Goal: Task Accomplishment & Management: Manage account settings

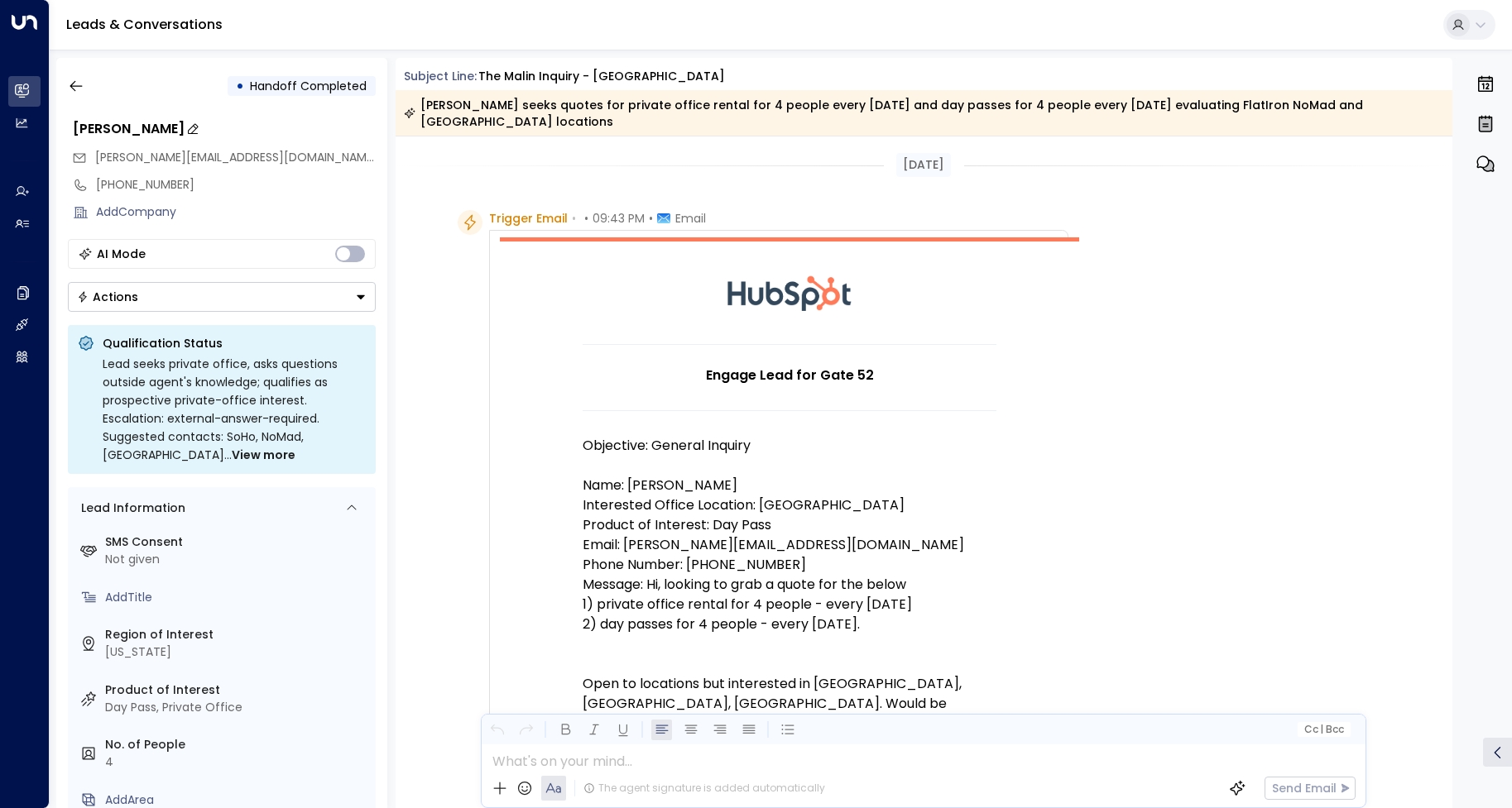
scroll to position [1074, 0]
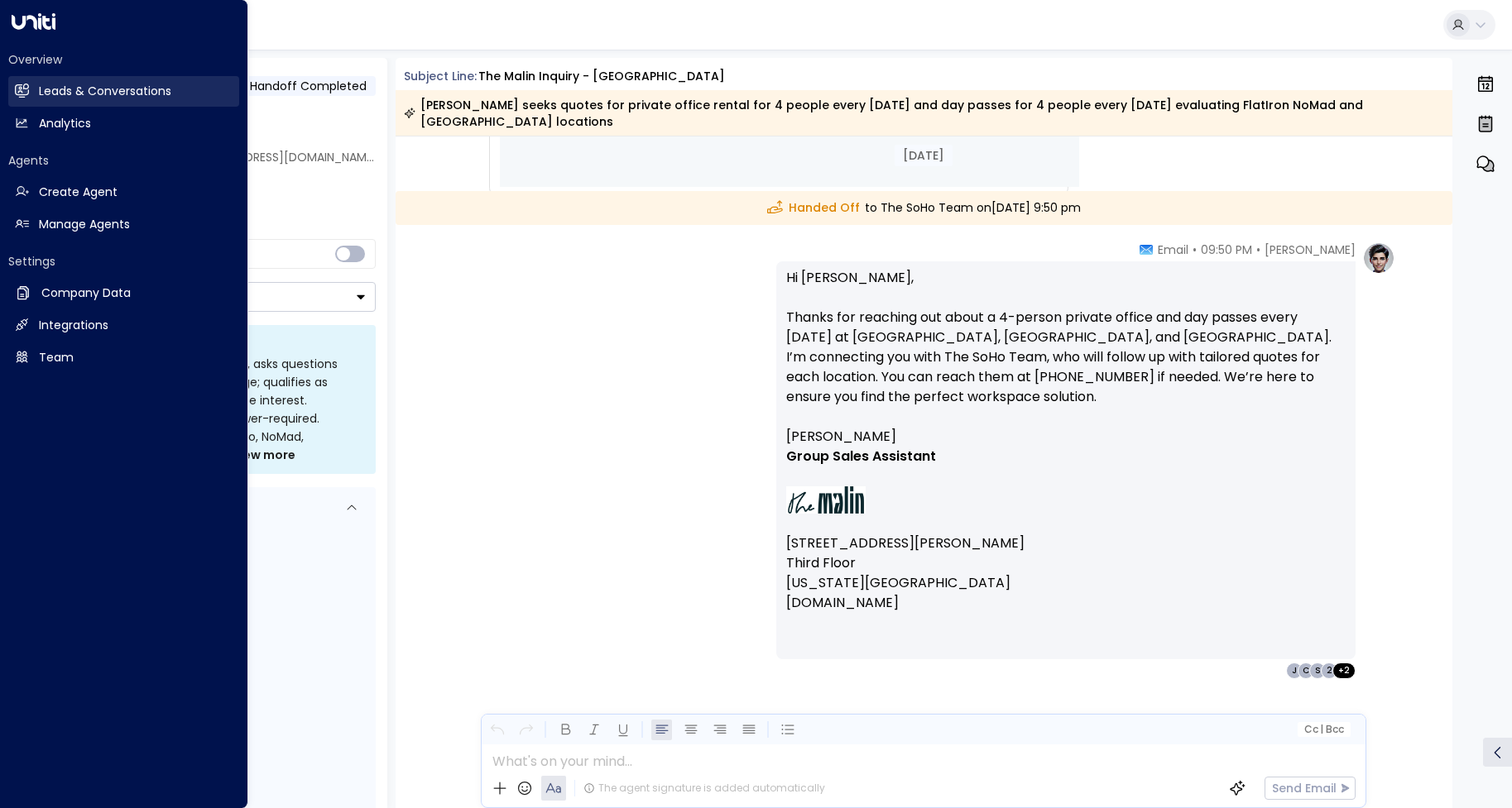
click at [36, 88] on link "Leads & Conversations Leads & Conversations" at bounding box center [124, 91] width 231 height 30
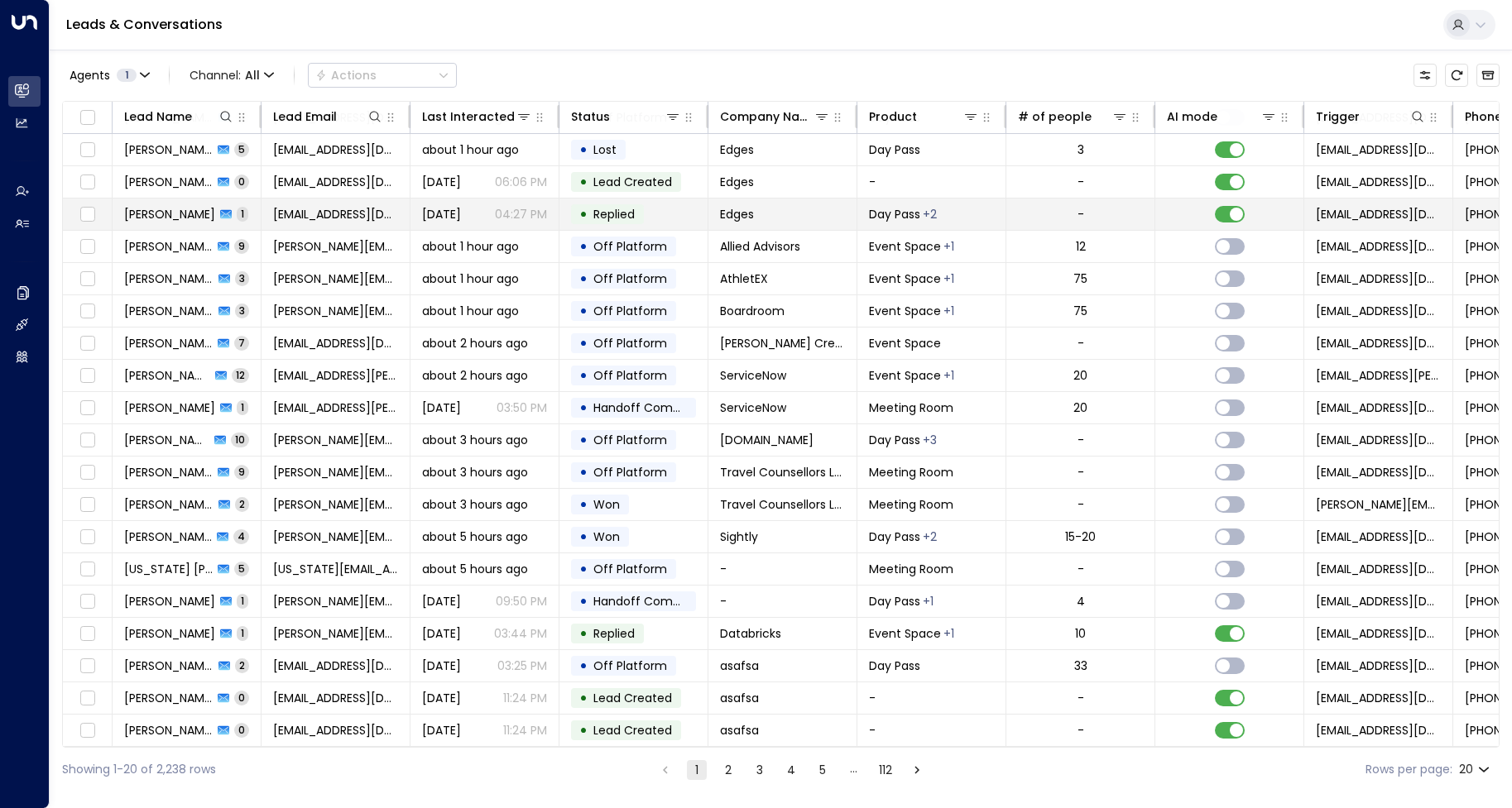
scroll to position [36, 0]
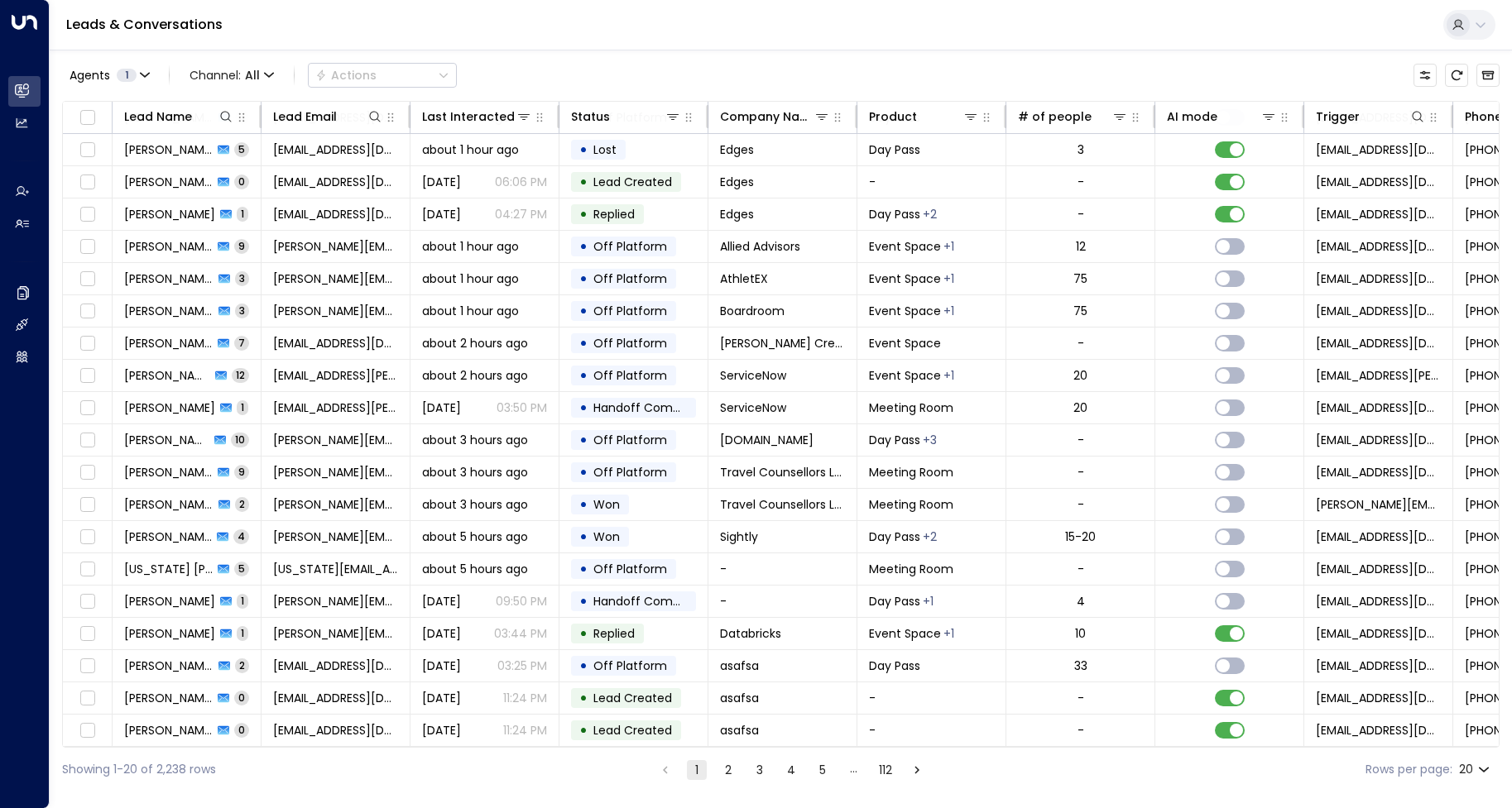
click at [721, 771] on button "2" at bounding box center [728, 770] width 20 height 20
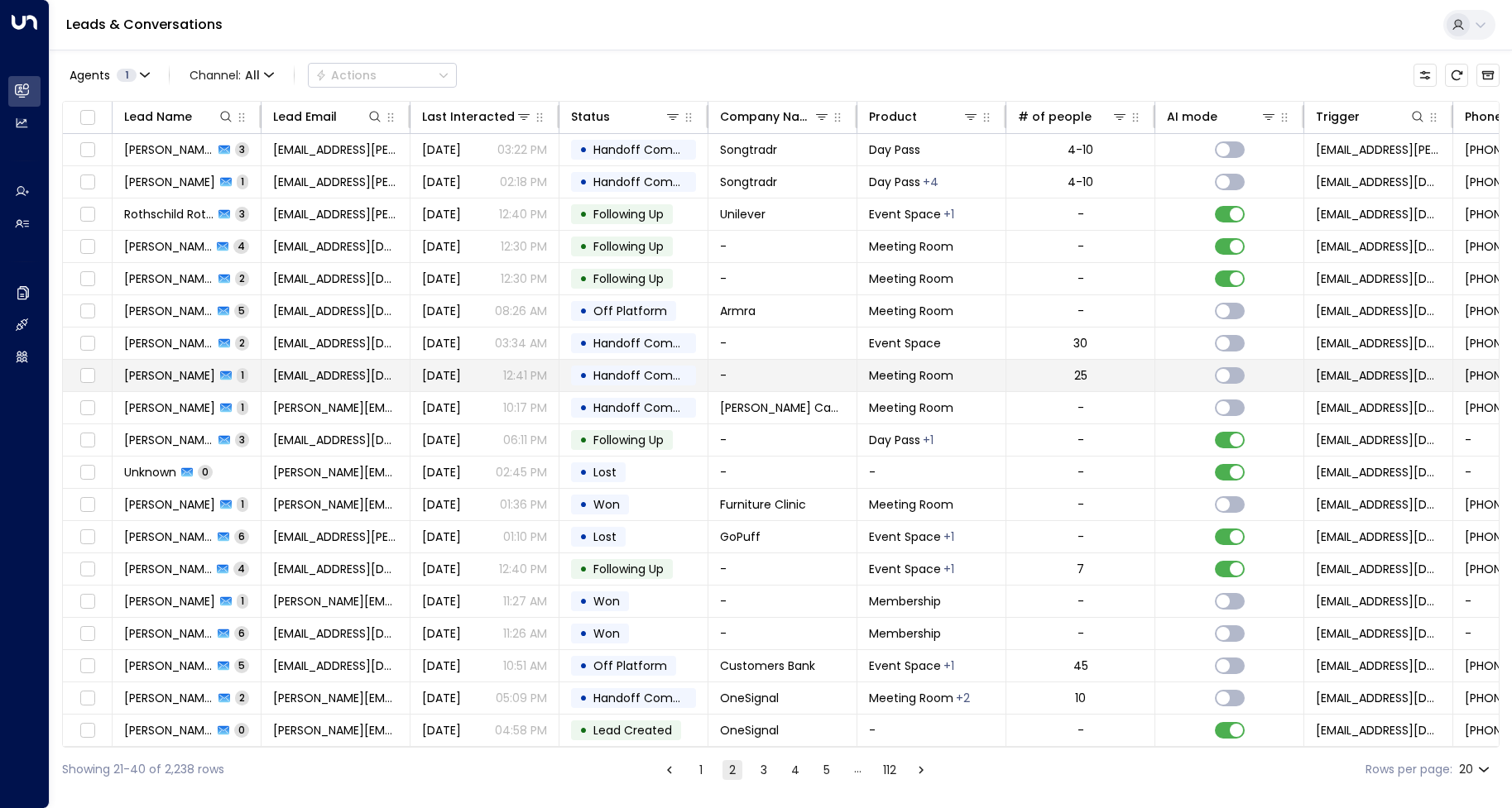
click at [149, 378] on span "Brandy Trout" at bounding box center [169, 375] width 91 height 17
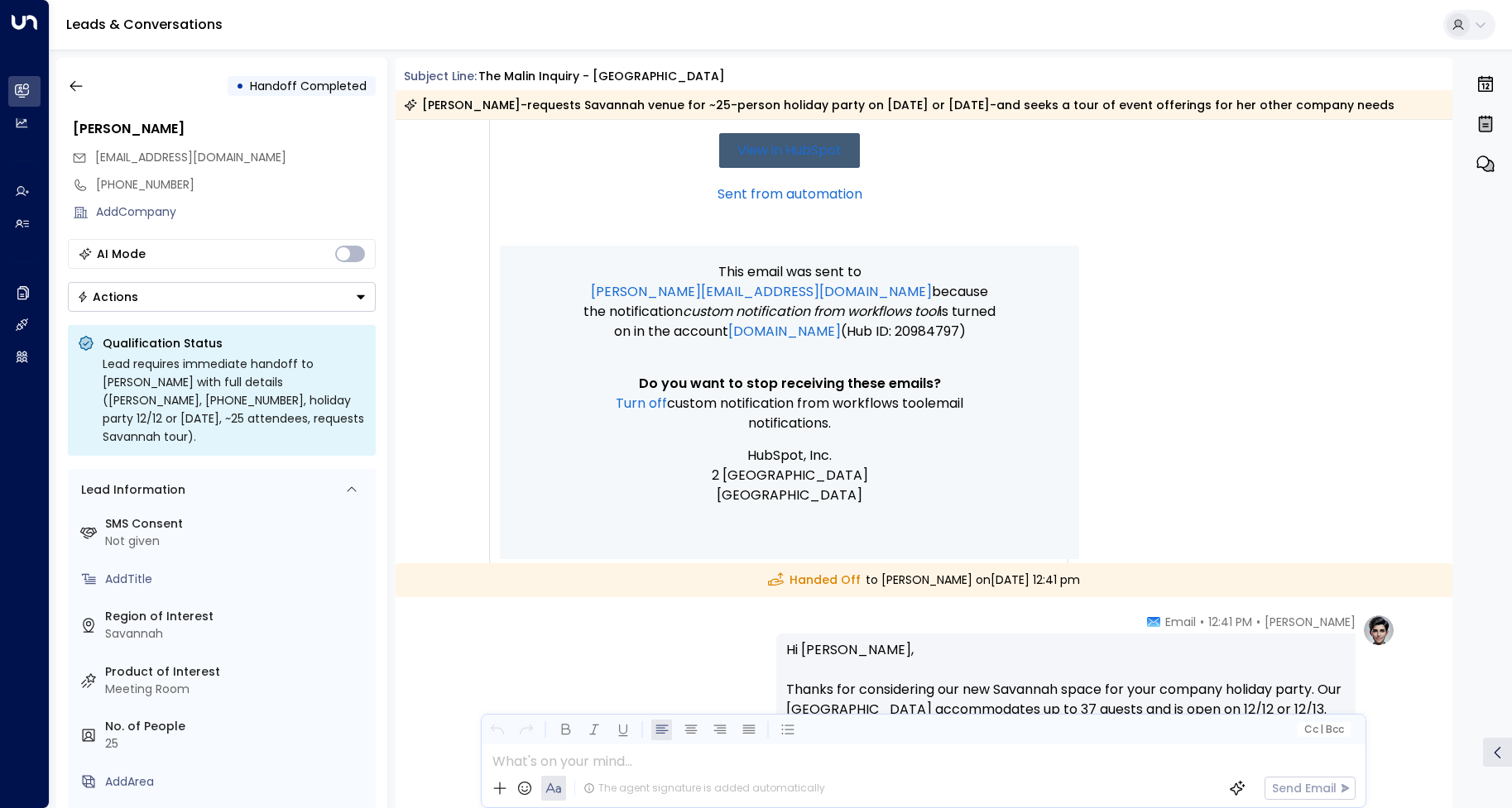
scroll to position [603, 0]
click at [283, 293] on button "Actions" at bounding box center [222, 296] width 308 height 29
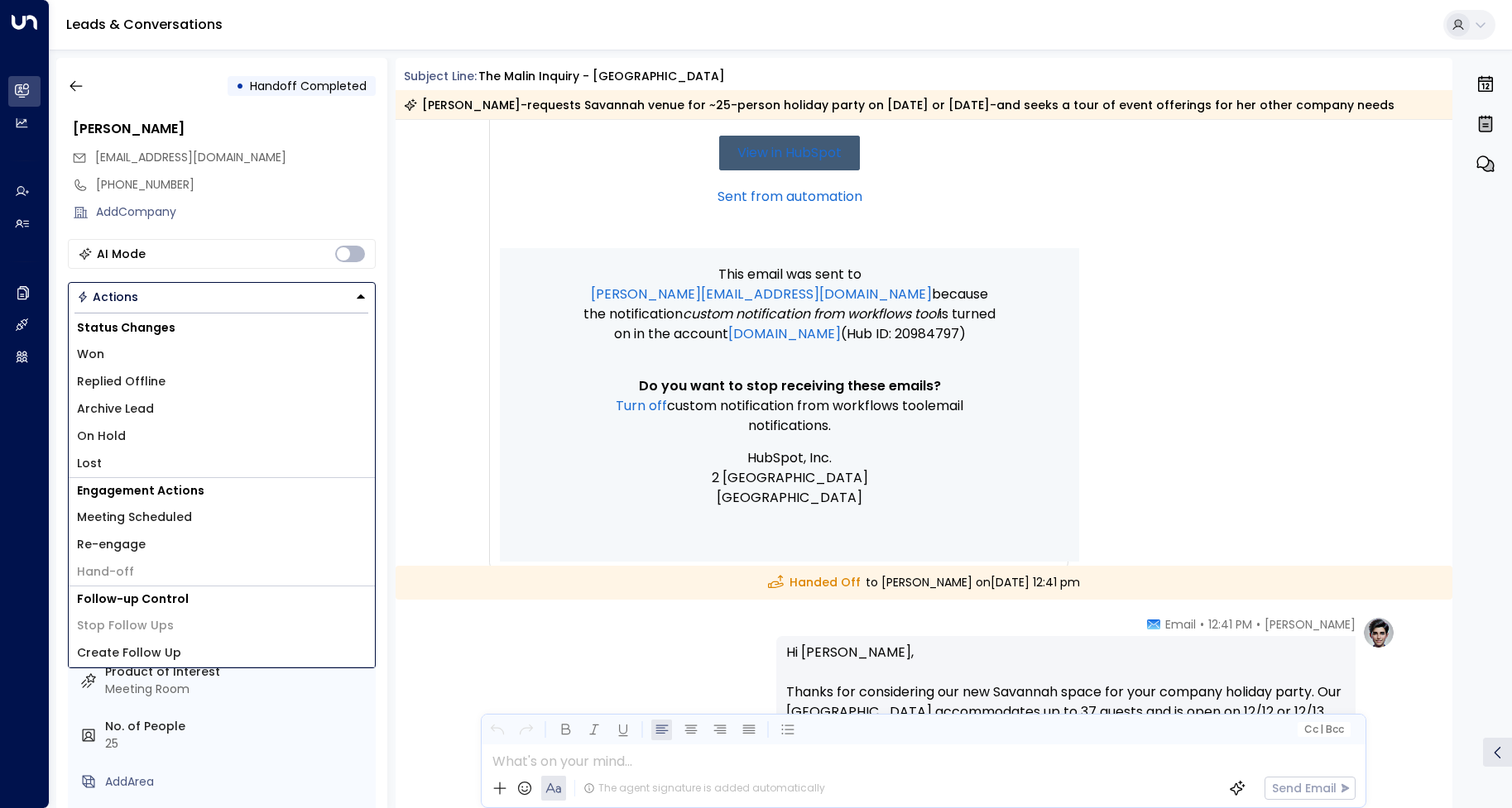
click at [463, 277] on div "Trigger Email • • 12:34 PM • Email Engage Lead for Dental Wellness Centers of G…" at bounding box center [764, 89] width 611 height 999
